Goal: Find specific page/section: Find specific page/section

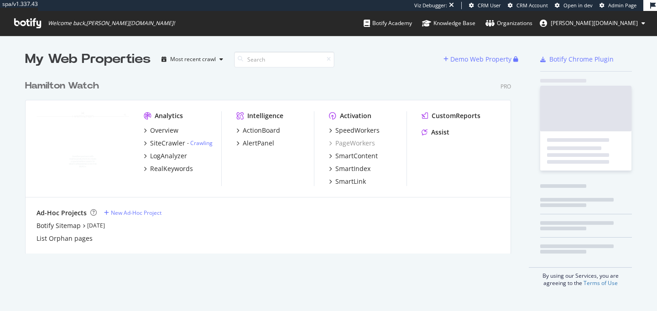
scroll to position [185, 493]
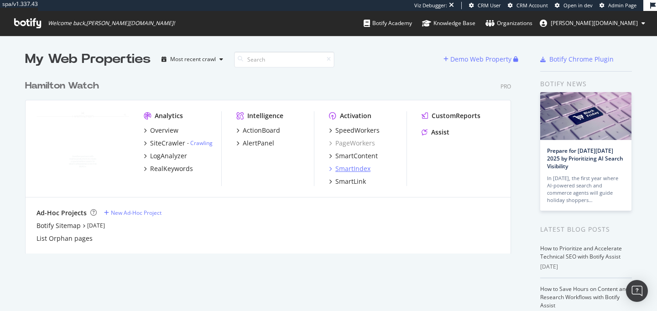
click at [355, 167] on div "SmartIndex" at bounding box center [352, 168] width 35 height 9
